Goal: Navigation & Orientation: Understand site structure

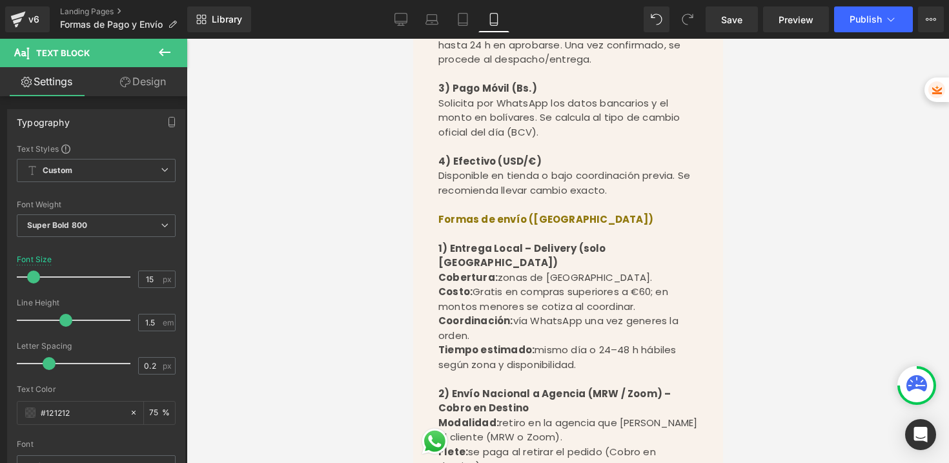
scroll to position [386, 0]
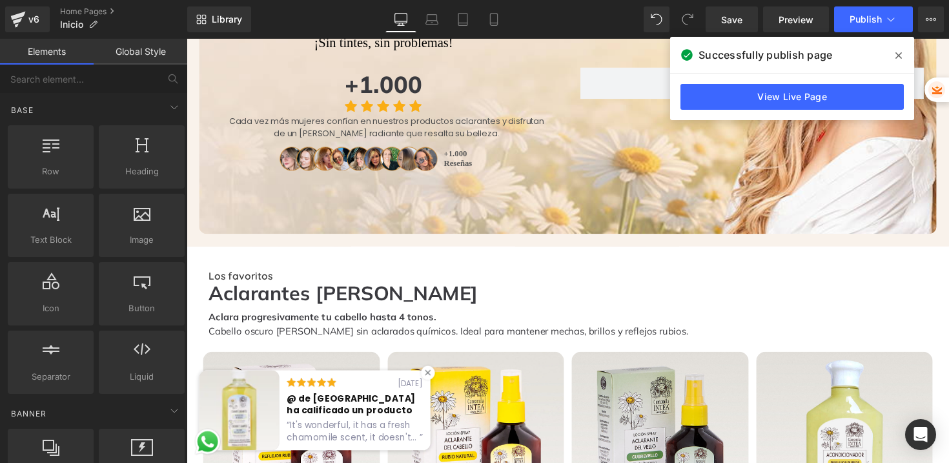
scroll to position [313, 0]
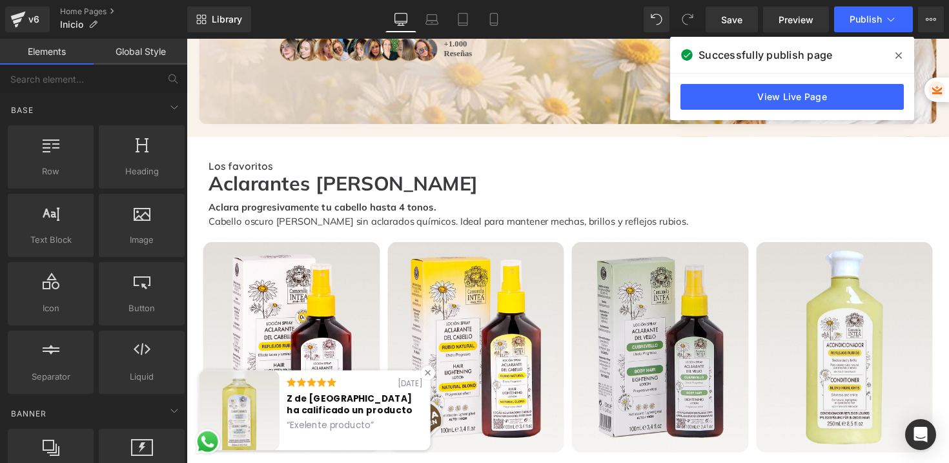
click at [434, 381] on icon at bounding box center [433, 380] width 6 height 6
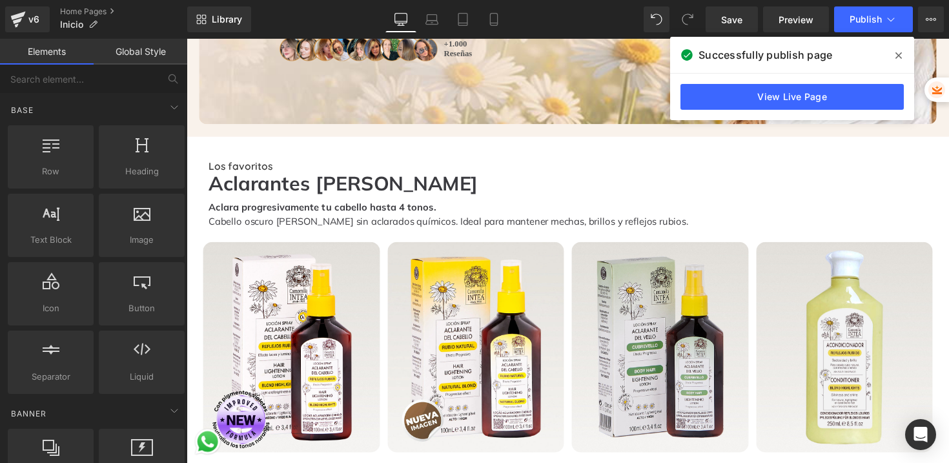
drag, startPoint x: 896, startPoint y: 59, endPoint x: 492, endPoint y: 78, distance: 405.1
click at [896, 59] on icon at bounding box center [898, 55] width 6 height 10
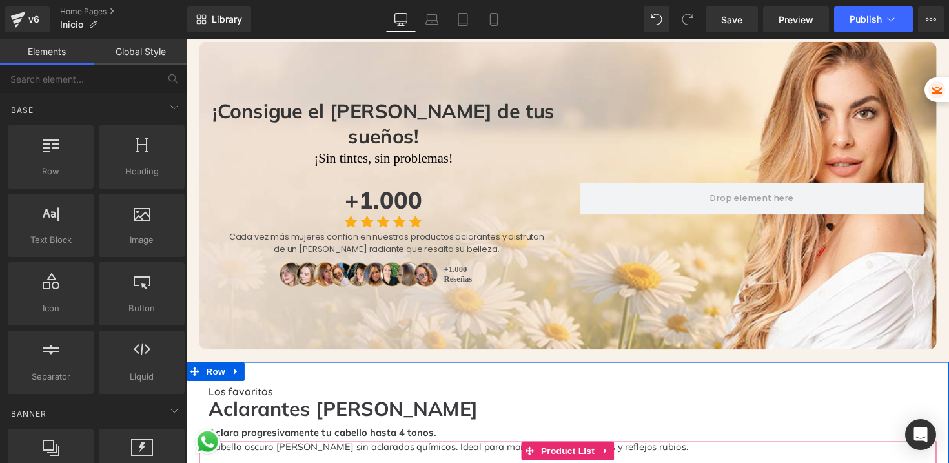
scroll to position [0, 0]
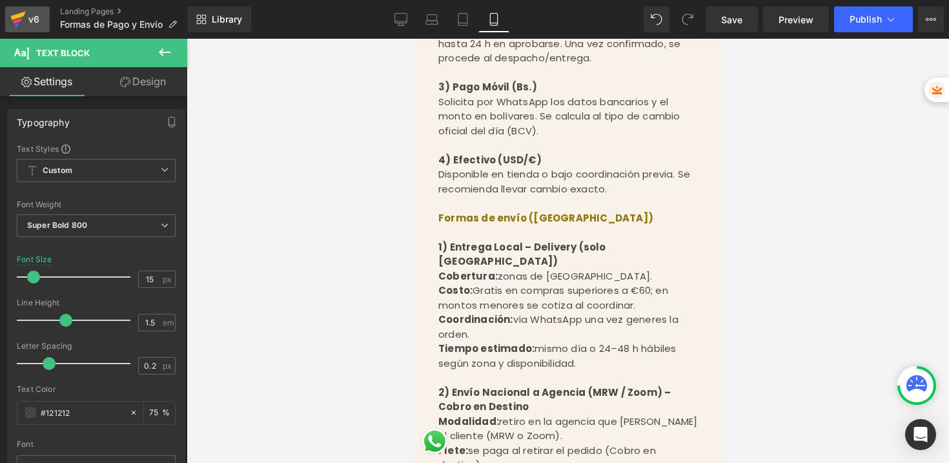
click at [37, 21] on div "v6" at bounding box center [34, 19] width 16 height 17
